Goal: Check status: Check status

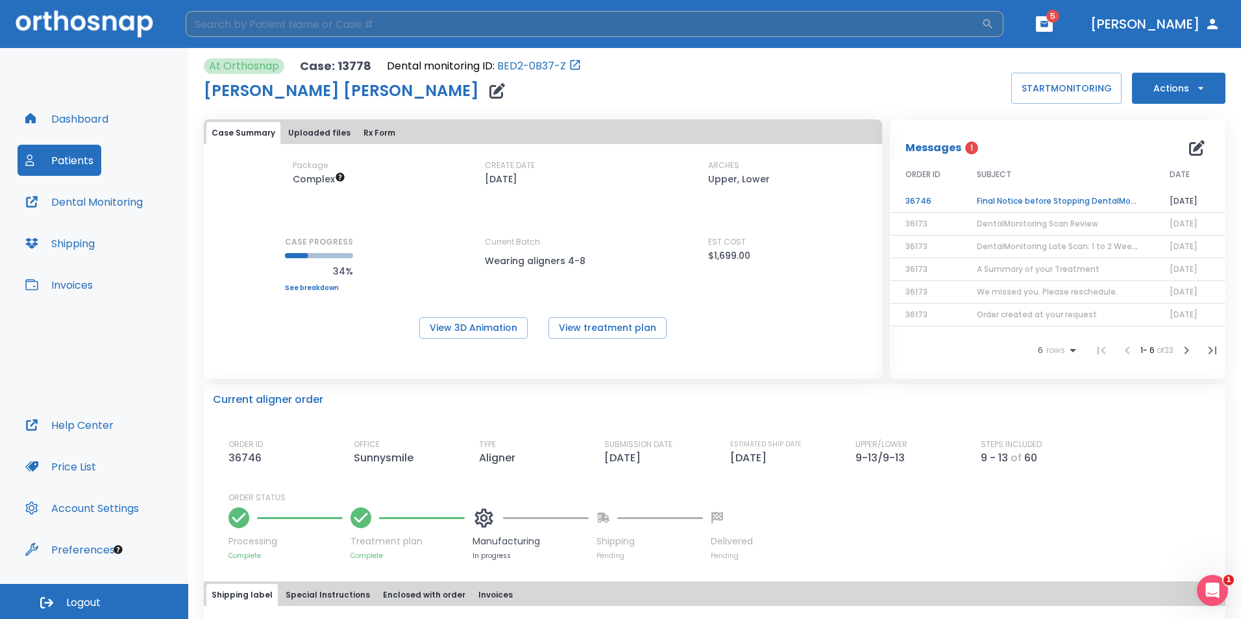
click at [227, 25] on input "search" at bounding box center [584, 24] width 796 height 26
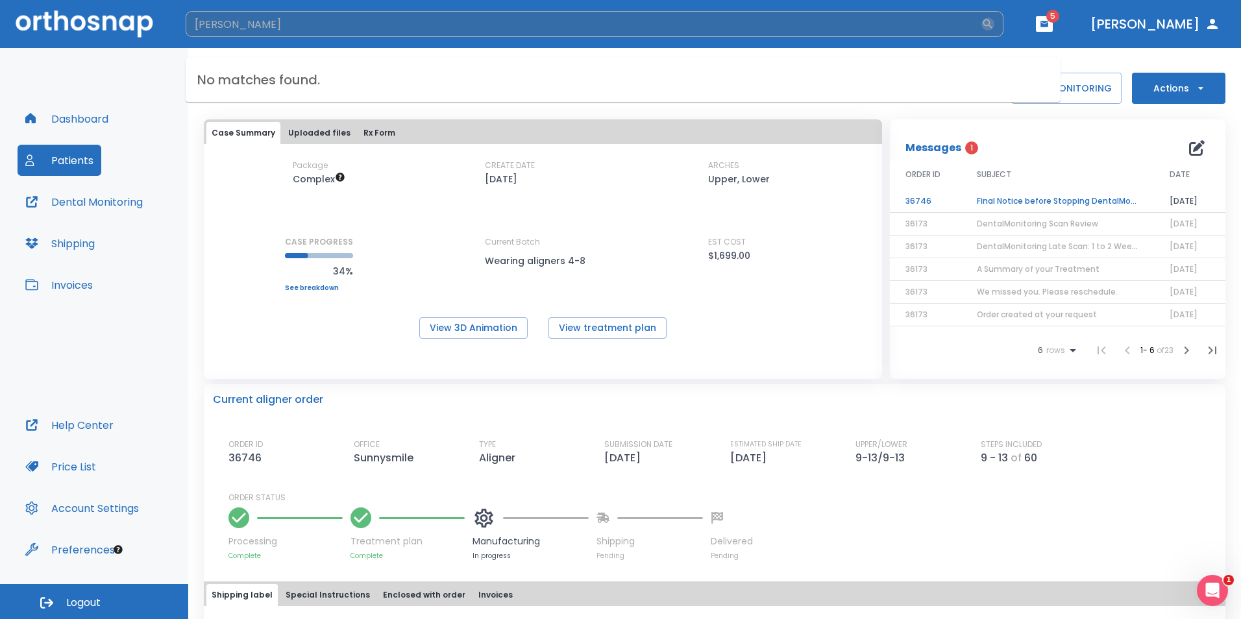
click at [993, 25] on icon "button" at bounding box center [989, 24] width 10 height 10
click at [982, 13] on input "[PERSON_NAME]" at bounding box center [584, 24] width 796 height 26
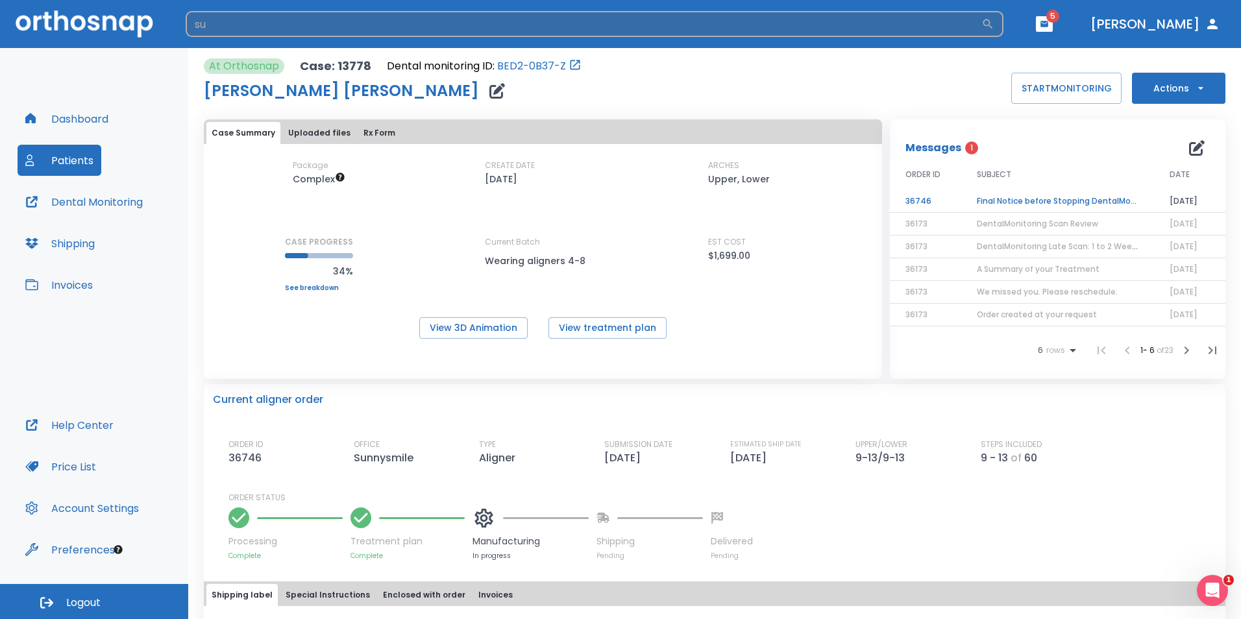
type input "s"
type input "[PERSON_NAME] [PERSON_NAME]"
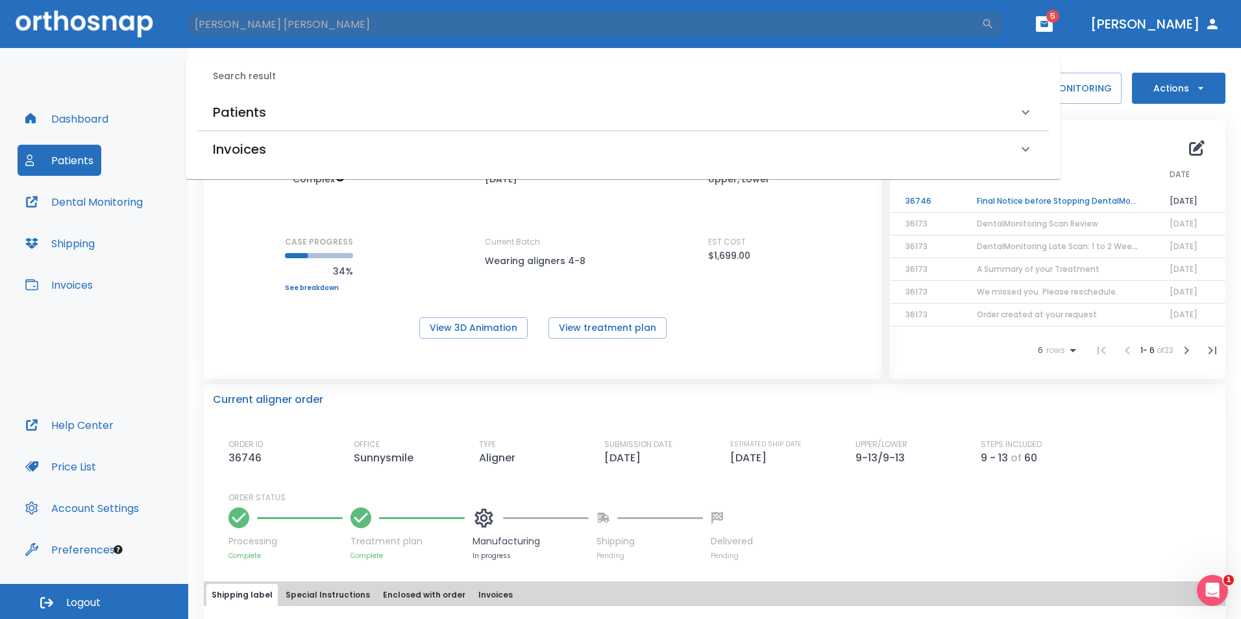
click at [259, 112] on h6 "Patients" at bounding box center [239, 112] width 53 height 21
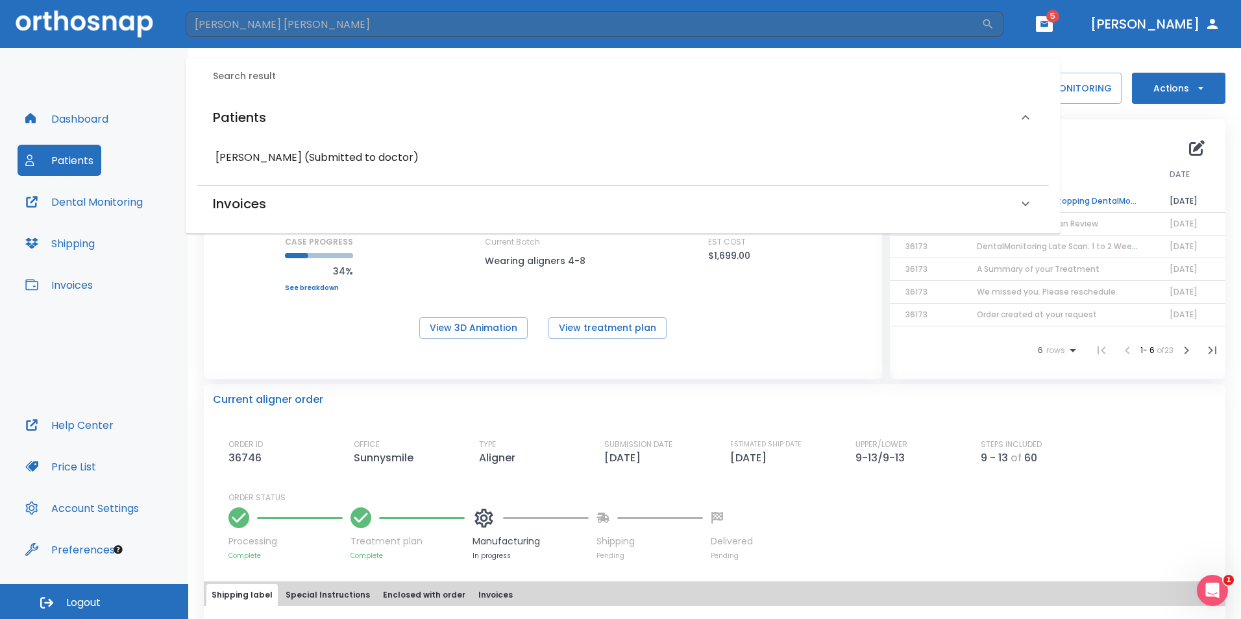
click at [290, 162] on h6 "[PERSON_NAME] (Submitted to doctor)" at bounding box center [623, 158] width 815 height 18
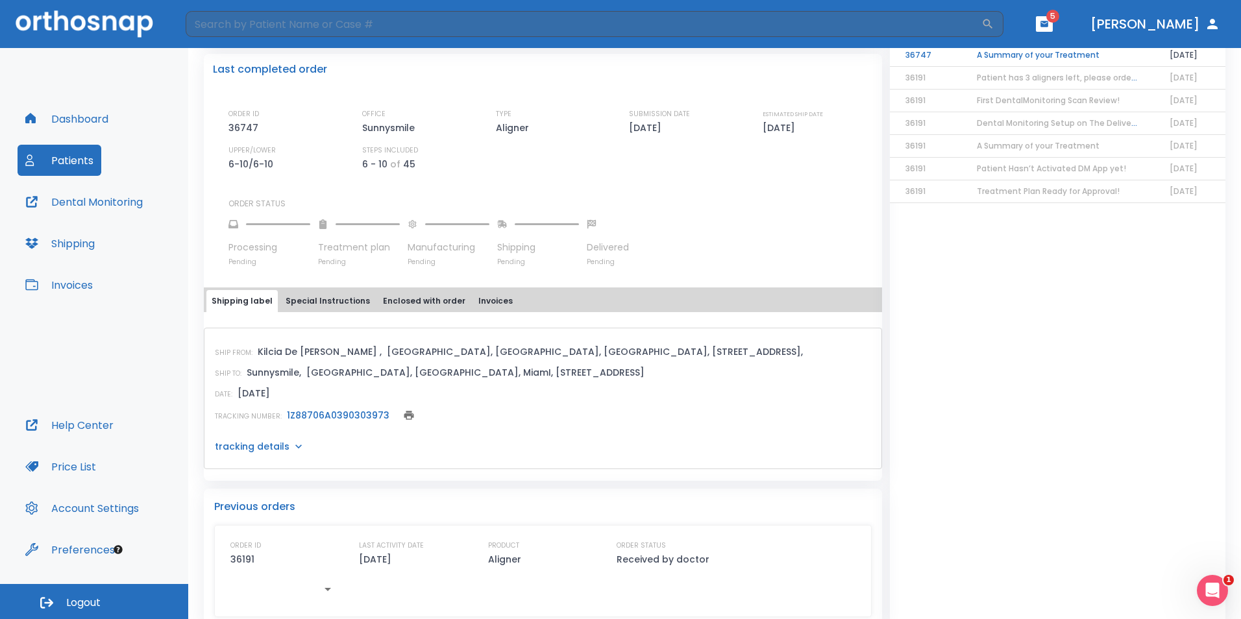
scroll to position [325, 0]
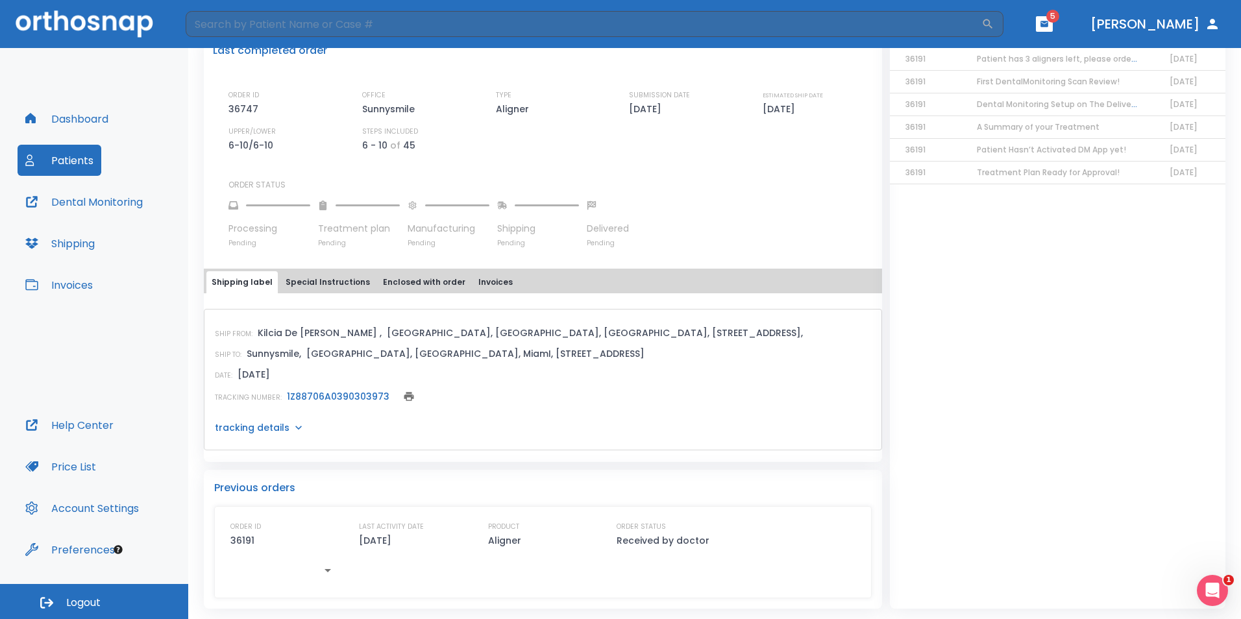
click at [330, 400] on link "1Z88706A0390303973" at bounding box center [338, 396] width 103 height 13
drag, startPoint x: 286, startPoint y: 428, endPoint x: 276, endPoint y: 427, distance: 10.5
drag, startPoint x: 276, startPoint y: 427, endPoint x: 267, endPoint y: 427, distance: 9.1
click at [267, 427] on p "tracking details" at bounding box center [252, 427] width 75 height 13
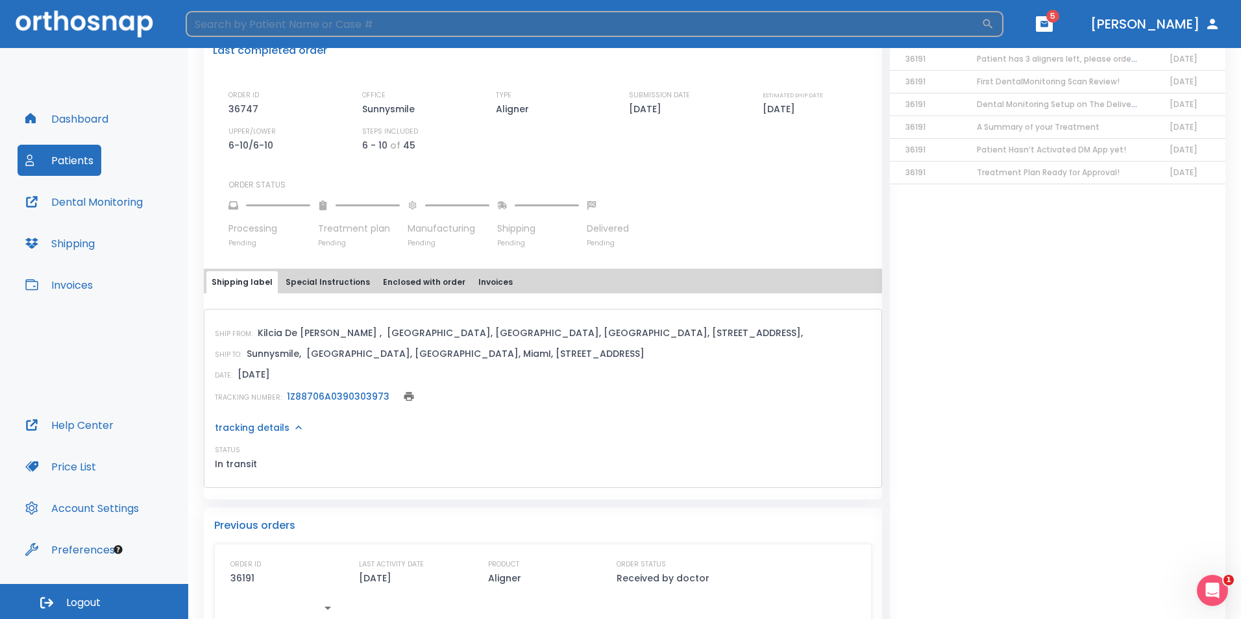
click at [258, 24] on input "search" at bounding box center [584, 24] width 796 height 26
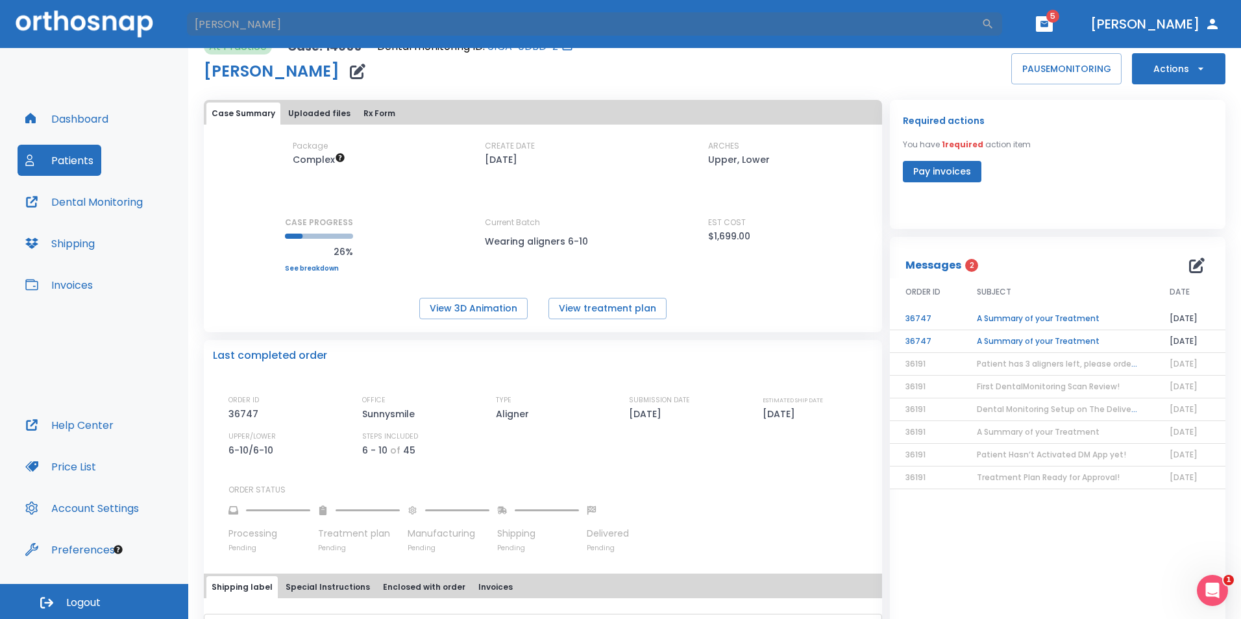
scroll to position [0, 0]
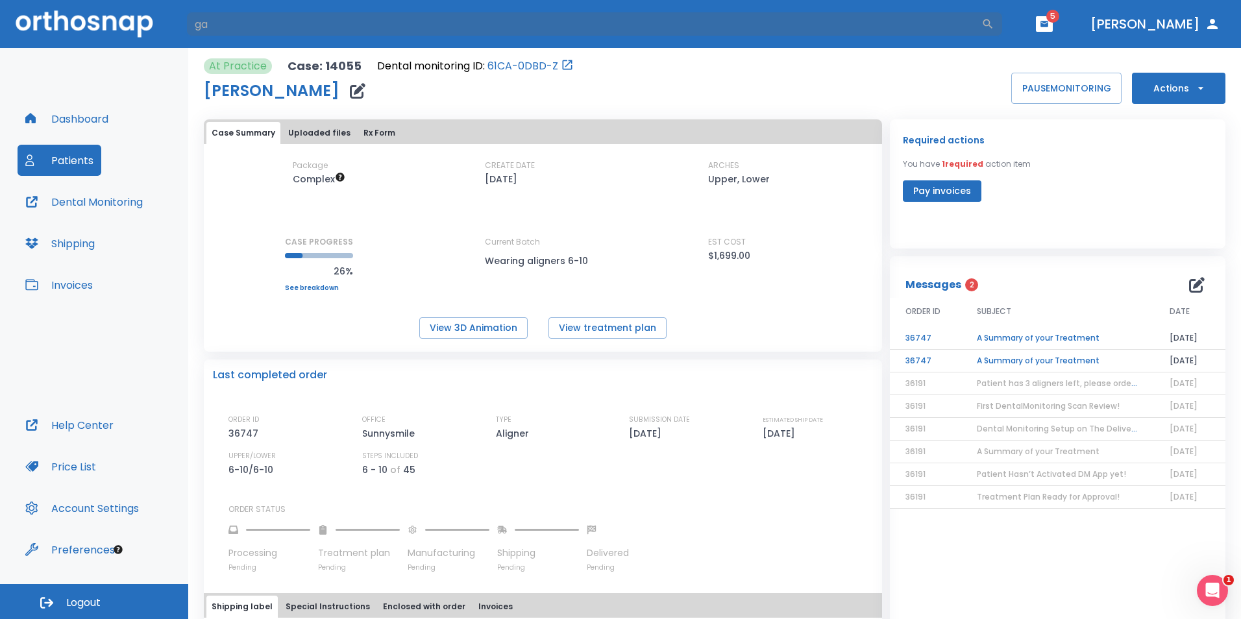
type input "g"
type input "G"
type input "S"
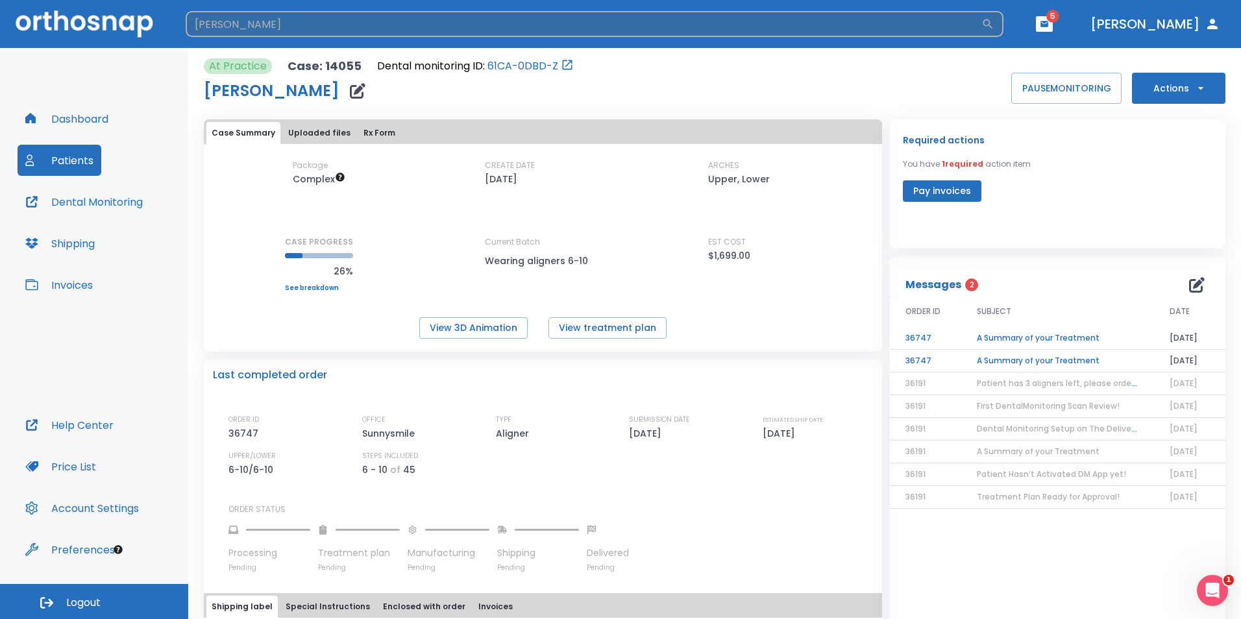
type input "[PERSON_NAME]"
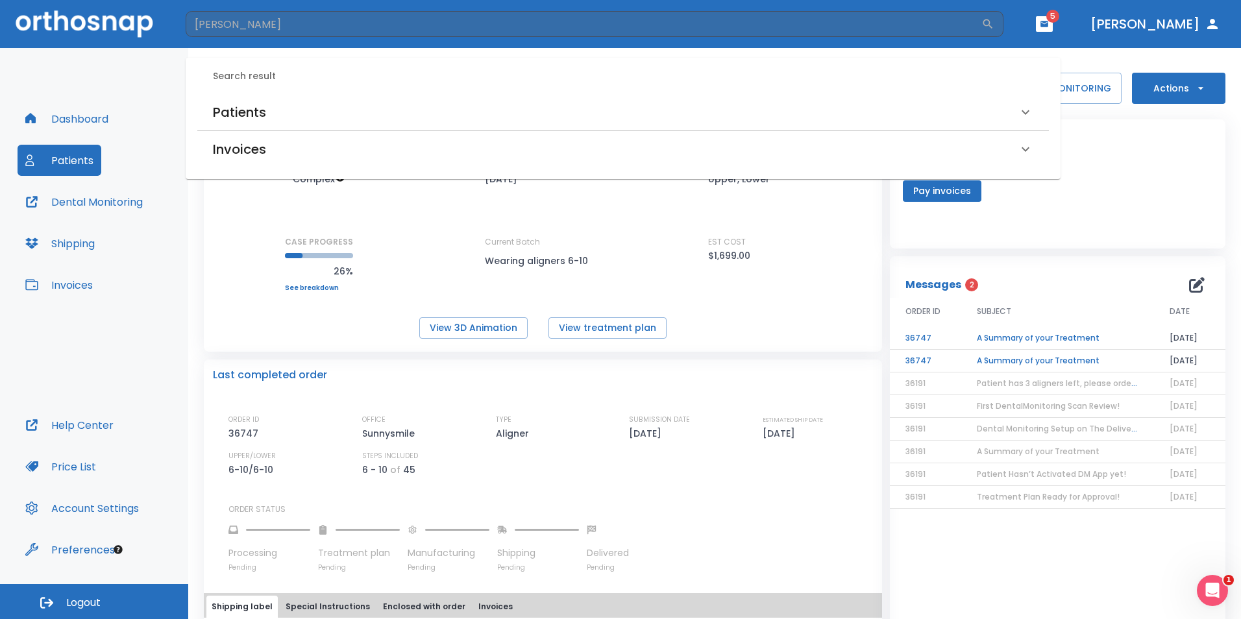
click at [244, 114] on h6 "Patients" at bounding box center [239, 112] width 53 height 21
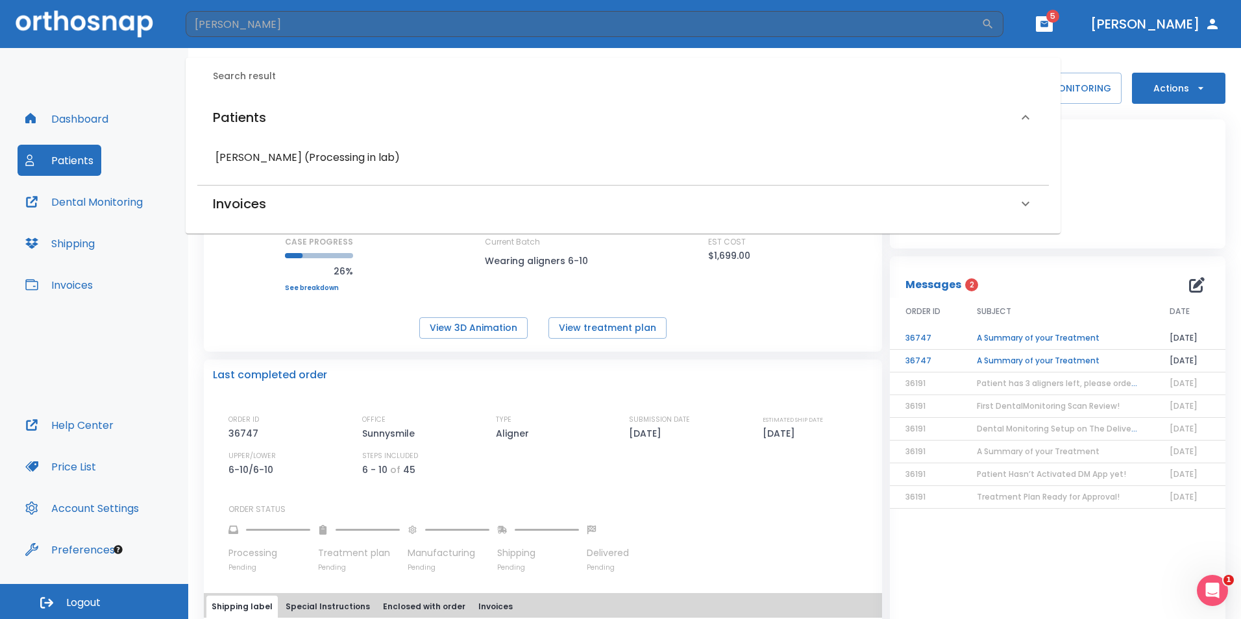
click at [245, 149] on h6 "[PERSON_NAME] (Processing in lab)" at bounding box center [623, 158] width 815 height 18
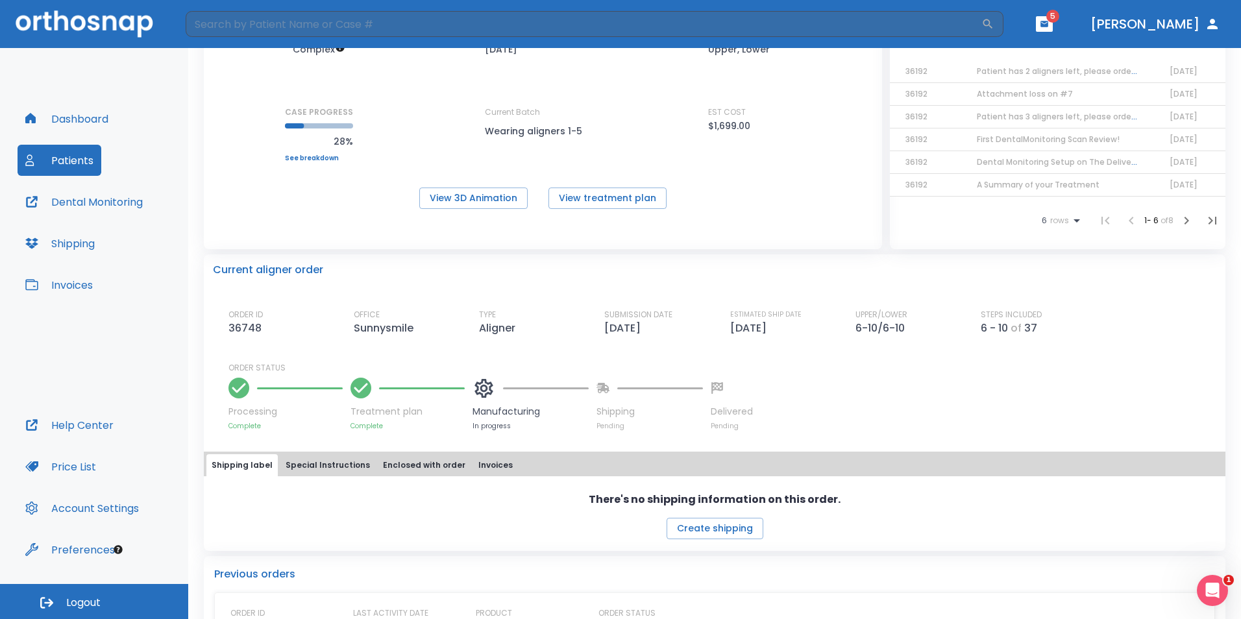
scroll to position [181, 0]
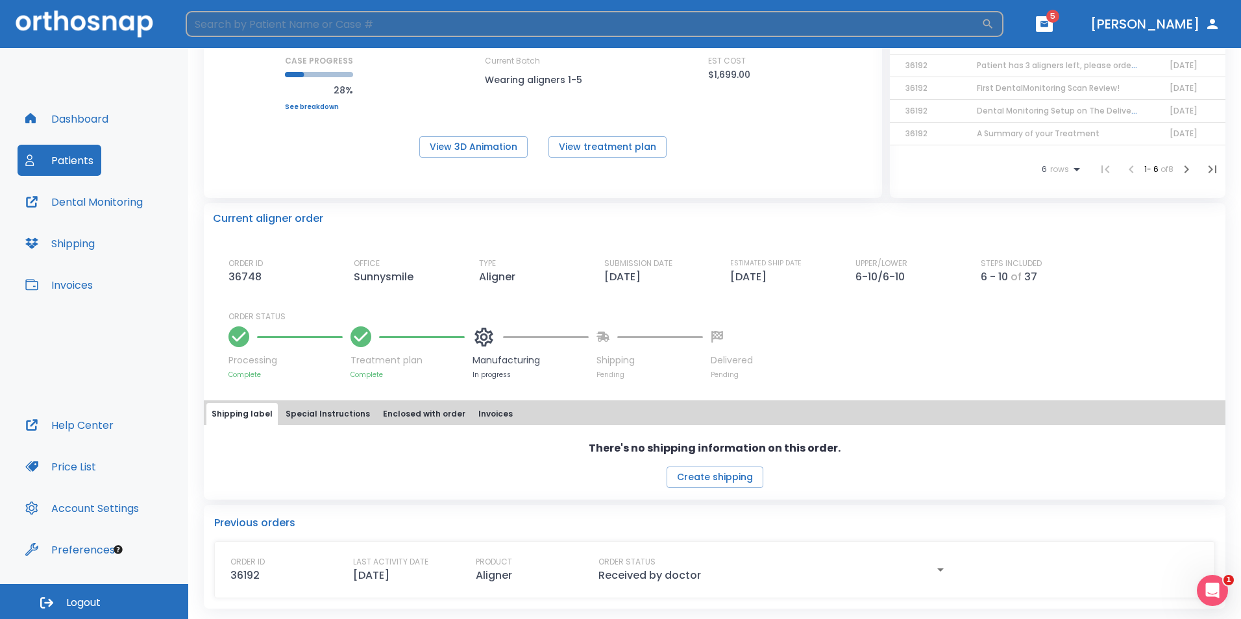
click at [230, 23] on input "search" at bounding box center [584, 24] width 796 height 26
